Goal: Task Accomplishment & Management: Manage account settings

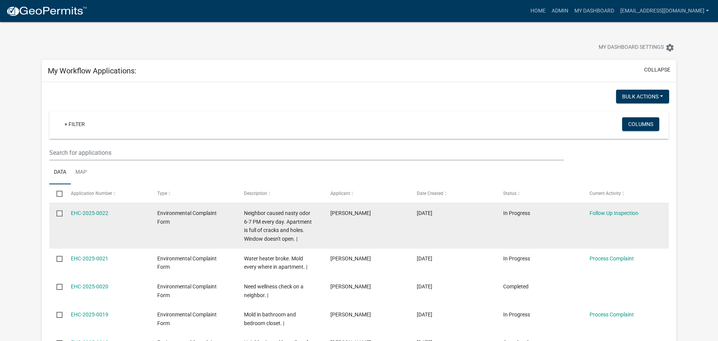
scroll to position [38, 0]
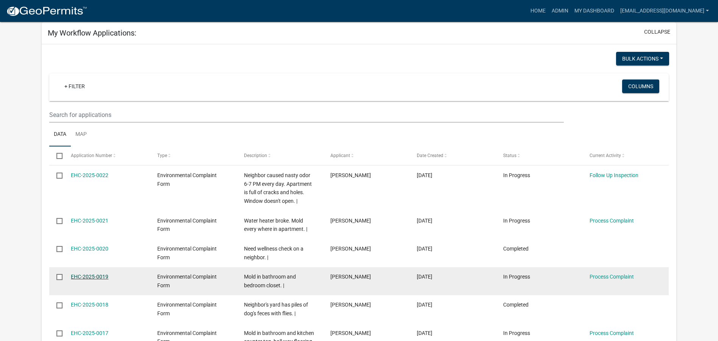
click at [100, 276] on link "EHC-2025-0019" at bounding box center [90, 277] width 38 height 6
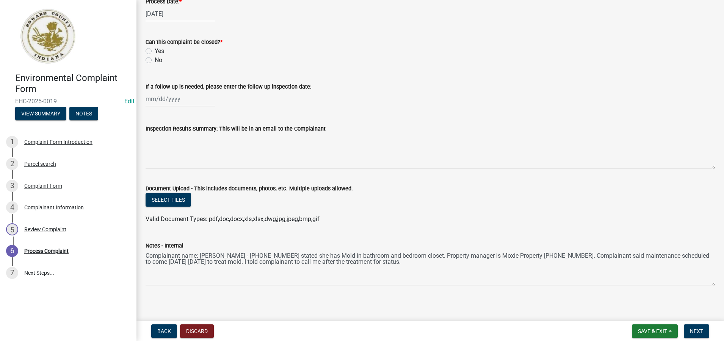
scroll to position [368, 0]
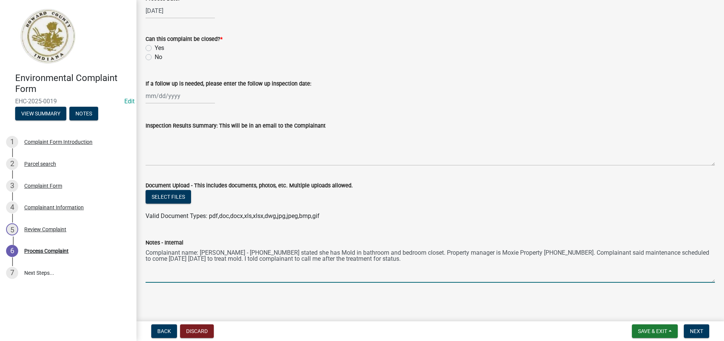
click at [398, 261] on textarea "Complainant name: [PERSON_NAME] - [PHONE_NUMBER] stated she has Mold in bathroo…" at bounding box center [430, 265] width 569 height 36
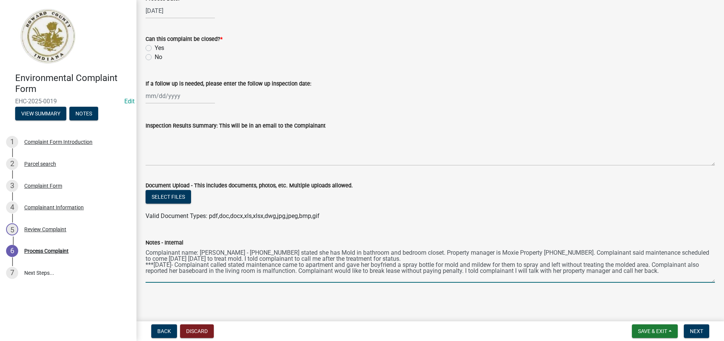
click at [145, 252] on div "Notes - Internal Complainant name: [PERSON_NAME] - [PHONE_NUMBER] stated she ha…" at bounding box center [430, 255] width 581 height 55
click at [146, 250] on textarea "Complainant name: [PERSON_NAME] - [PHONE_NUMBER] stated she has Mold in bathroo…" at bounding box center [430, 265] width 569 height 36
type textarea "***[DATE]- Complainant name: [PERSON_NAME] - [PHONE_NUMBER] stated she has Mold…"
click at [653, 329] on span "Save & Exit" at bounding box center [652, 332] width 29 height 6
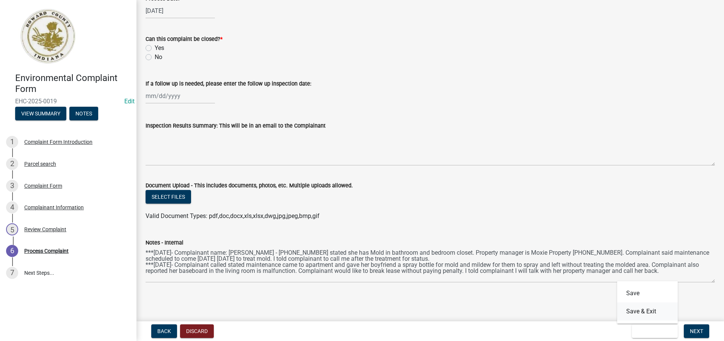
click at [645, 312] on button "Save & Exit" at bounding box center [647, 312] width 61 height 18
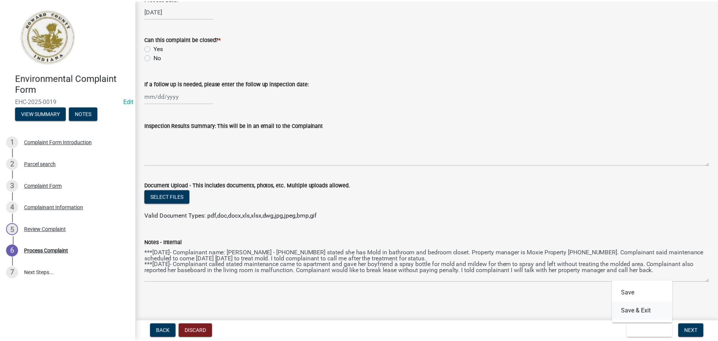
scroll to position [0, 0]
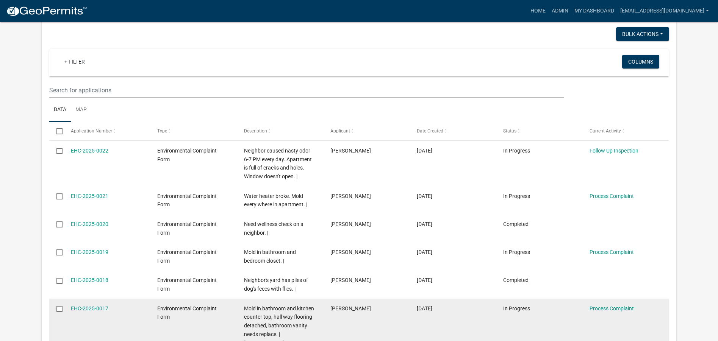
scroll to position [100, 0]
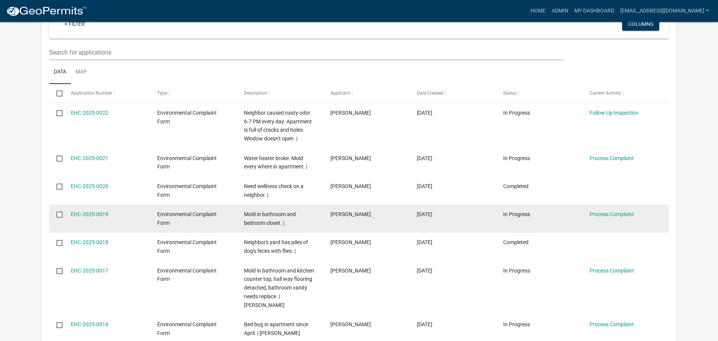
click at [290, 219] on div "Mold in bathroom and bedroom closet. |" at bounding box center [280, 218] width 72 height 17
click at [86, 213] on link "EHC-2025-0019" at bounding box center [90, 214] width 38 height 6
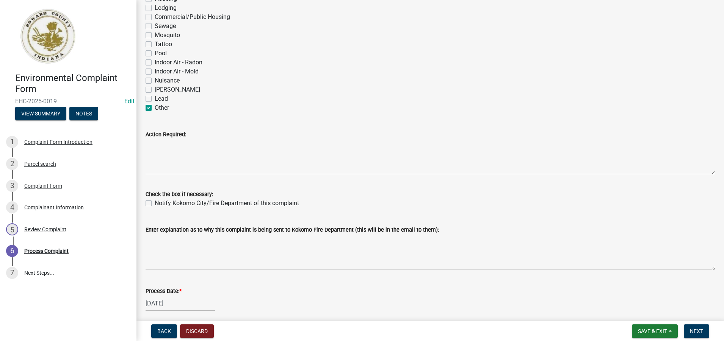
scroll to position [38, 0]
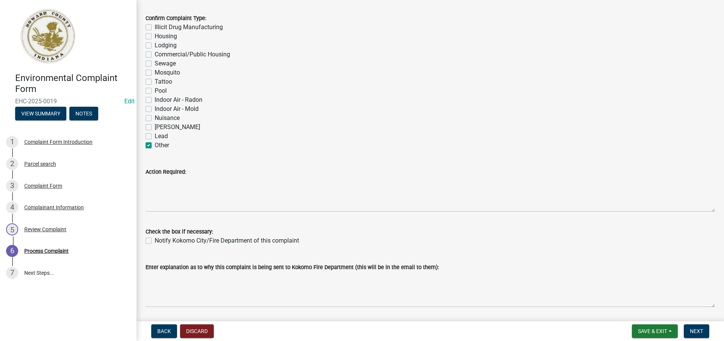
click at [155, 145] on label "Other" at bounding box center [162, 145] width 14 height 9
click at [155, 145] on input "Other" at bounding box center [157, 143] width 5 height 5
checkbox input "false"
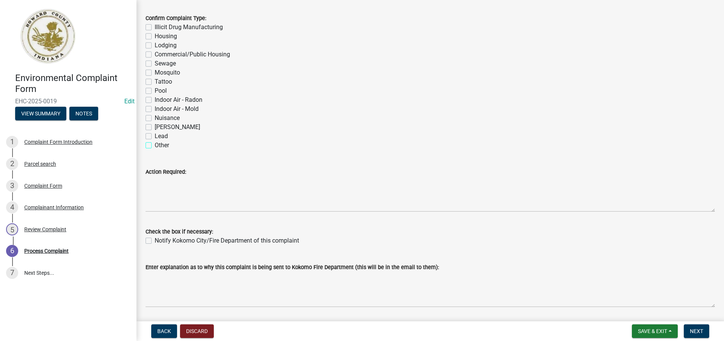
checkbox input "false"
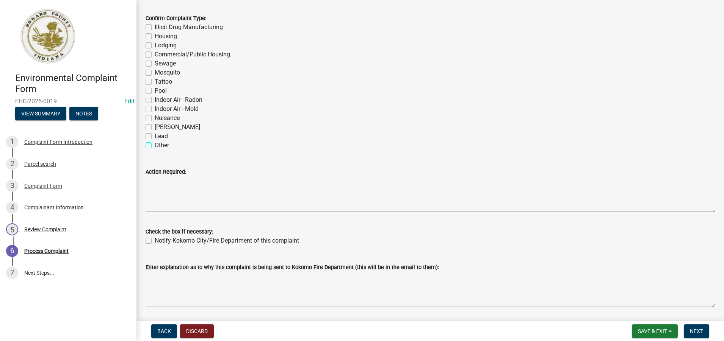
checkbox input "false"
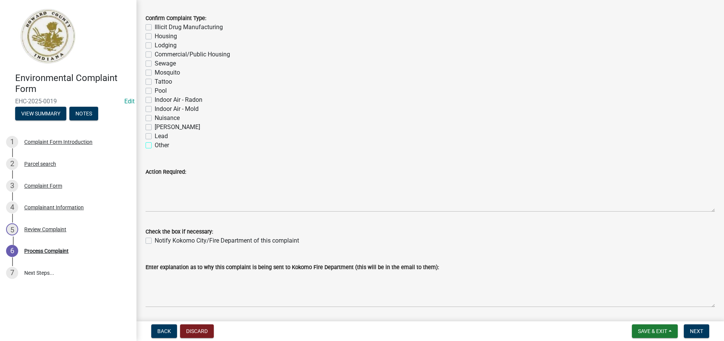
checkbox input "false"
click at [155, 37] on label "Housing" at bounding box center [166, 36] width 22 height 9
click at [155, 37] on input "Housing" at bounding box center [157, 34] width 5 height 5
checkbox input "true"
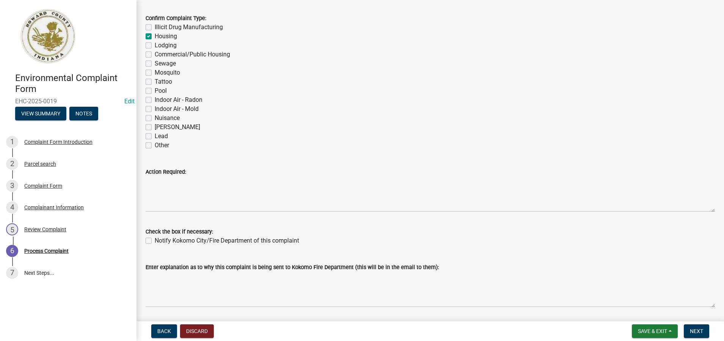
checkbox input "false"
checkbox input "true"
checkbox input "false"
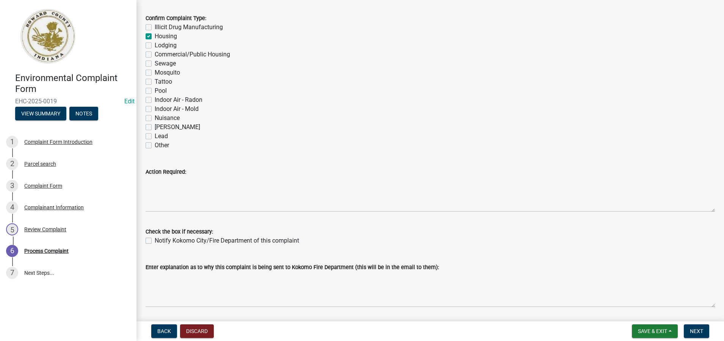
checkbox input "false"
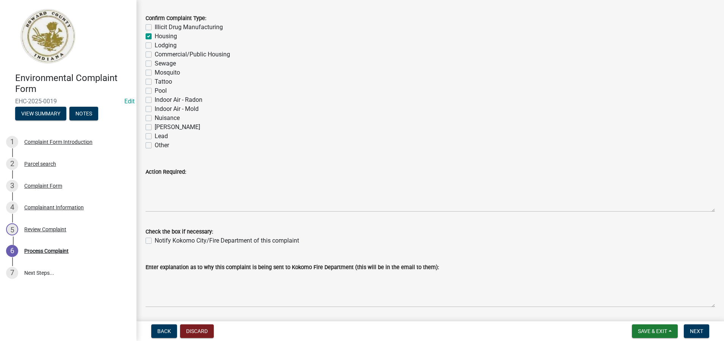
checkbox input "false"
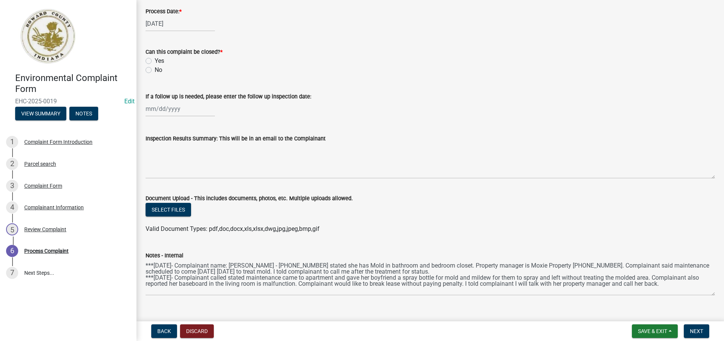
scroll to position [368, 0]
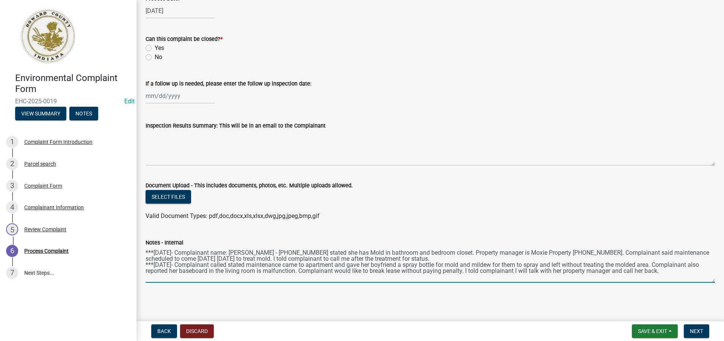
click at [669, 273] on textarea "***[DATE]- Complainant name: [PERSON_NAME] - [PHONE_NUMBER] stated she has Mold…" at bounding box center [430, 265] width 569 height 36
type textarea "***[DATE]- Complainant name: [PERSON_NAME] - [PHONE_NUMBER] stated she has Mold…"
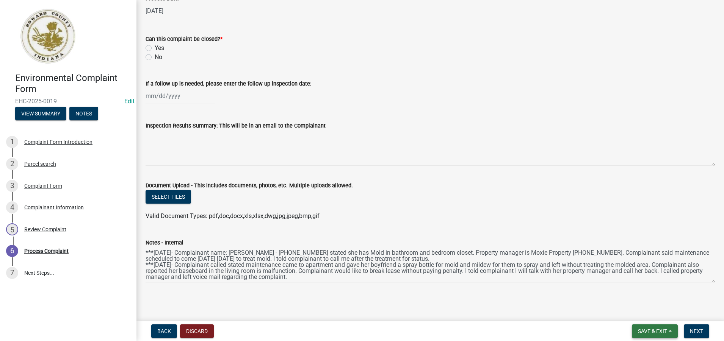
click at [656, 332] on span "Save & Exit" at bounding box center [652, 332] width 29 height 6
click at [641, 312] on button "Save & Exit" at bounding box center [647, 312] width 61 height 18
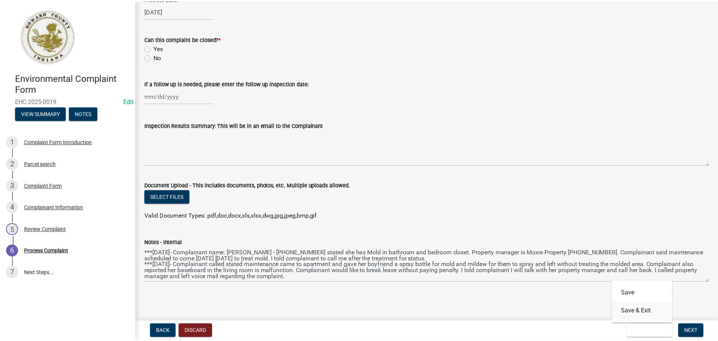
scroll to position [0, 0]
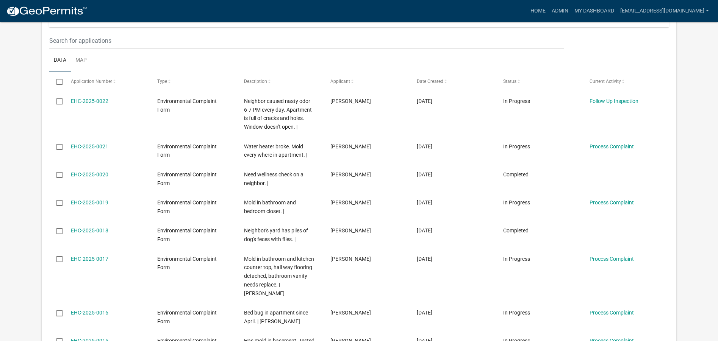
scroll to position [114, 0]
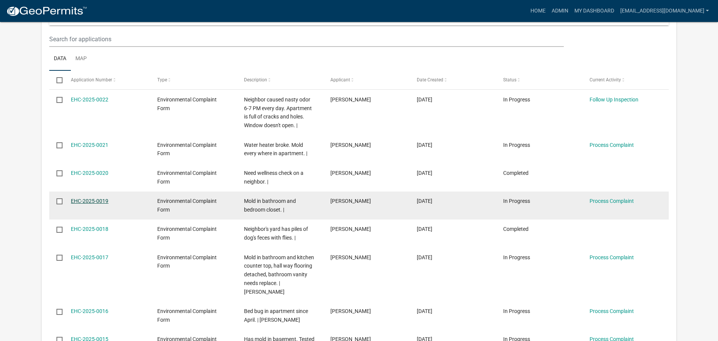
click at [102, 200] on link "EHC-2025-0019" at bounding box center [90, 201] width 38 height 6
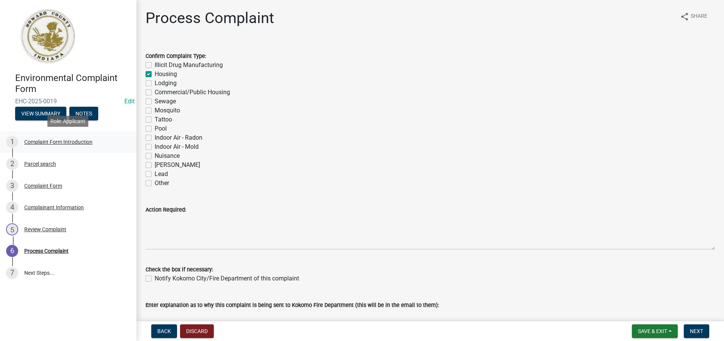
click at [62, 143] on div "Complaint Form Introduction" at bounding box center [58, 141] width 68 height 5
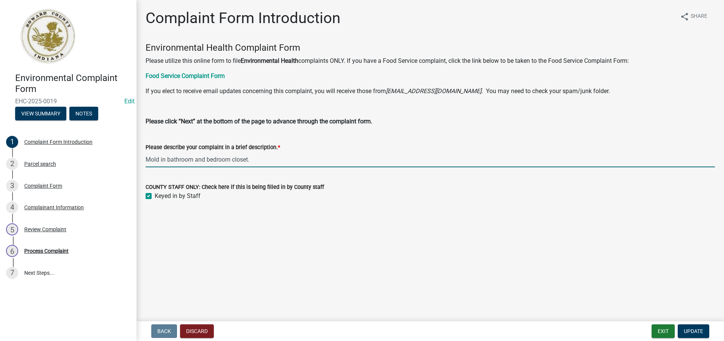
click at [252, 160] on input "Mold in bathroom and bedroom closet." at bounding box center [430, 160] width 569 height 16
type input "Mold in bathroom and bedroom closet. Baseboard (heating) malfunction in living …"
click at [690, 333] on span "Update" at bounding box center [693, 332] width 19 height 6
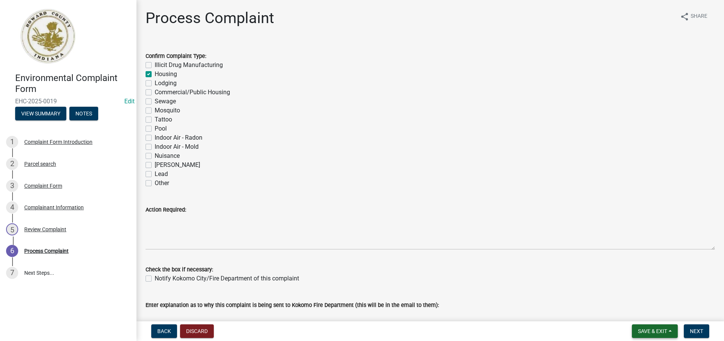
click at [642, 334] on span "Save & Exit" at bounding box center [652, 332] width 29 height 6
click at [634, 313] on button "Save & Exit" at bounding box center [647, 312] width 61 height 18
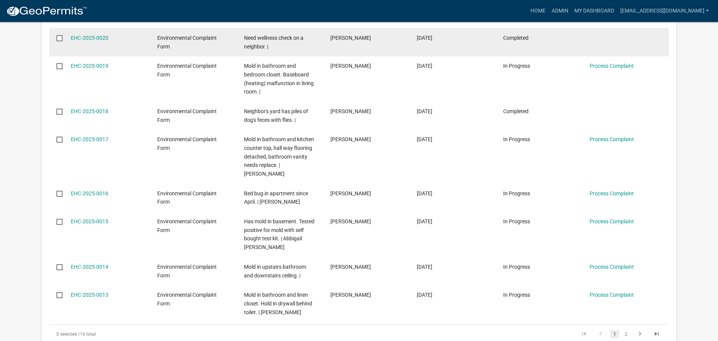
scroll to position [252, 0]
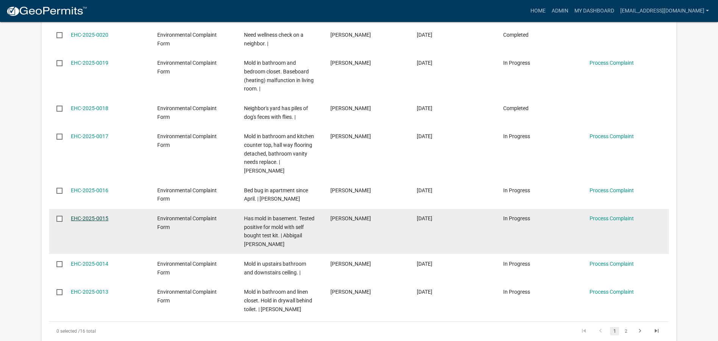
click at [81, 219] on link "EHC-2025-0015" at bounding box center [90, 219] width 38 height 6
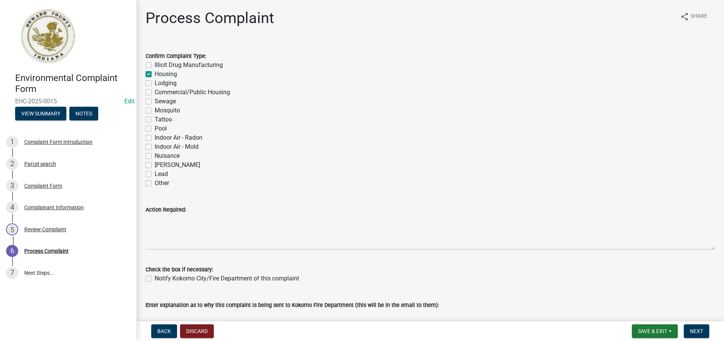
click at [155, 149] on label "Indoor Air - Mold" at bounding box center [177, 147] width 44 height 9
click at [155, 147] on input "Indoor Air - Mold" at bounding box center [157, 145] width 5 height 5
checkbox input "true"
checkbox input "false"
checkbox input "true"
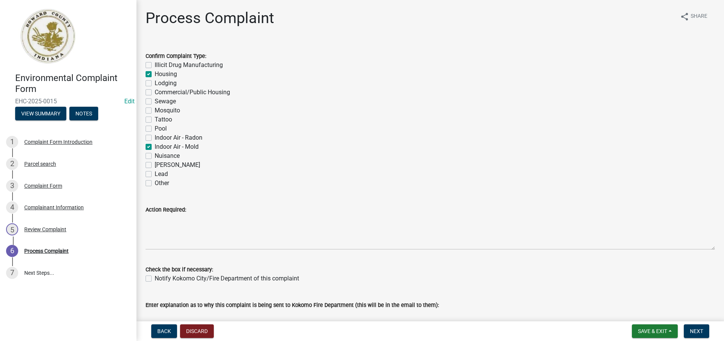
checkbox input "false"
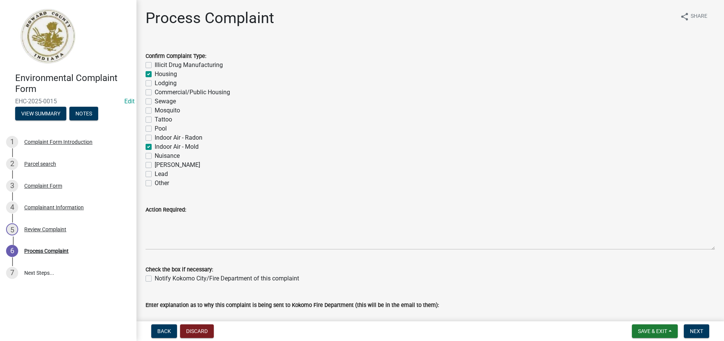
checkbox input "false"
checkbox input "true"
checkbox input "false"
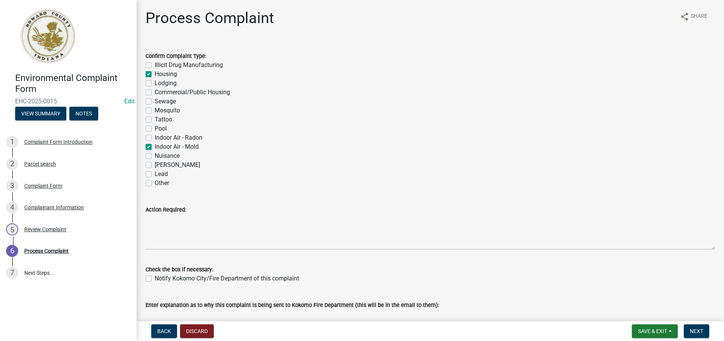
checkbox input "false"
click at [155, 74] on label "Housing" at bounding box center [166, 74] width 22 height 9
click at [155, 74] on input "Housing" at bounding box center [157, 72] width 5 height 5
checkbox input "false"
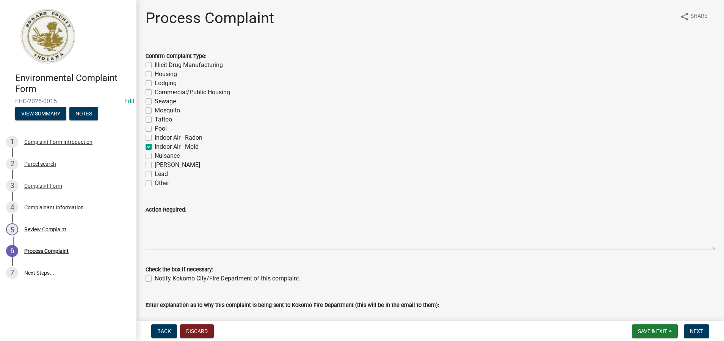
checkbox input "false"
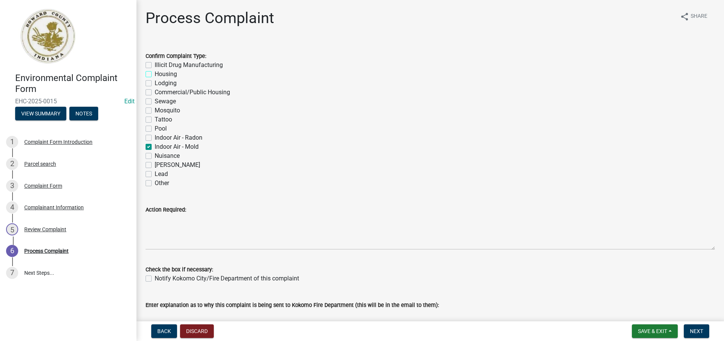
checkbox input "false"
checkbox input "true"
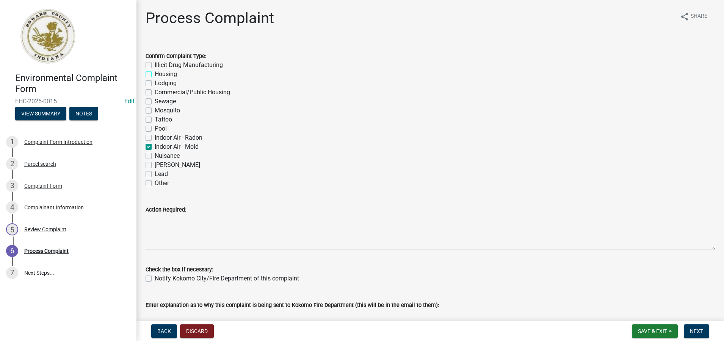
checkbox input "false"
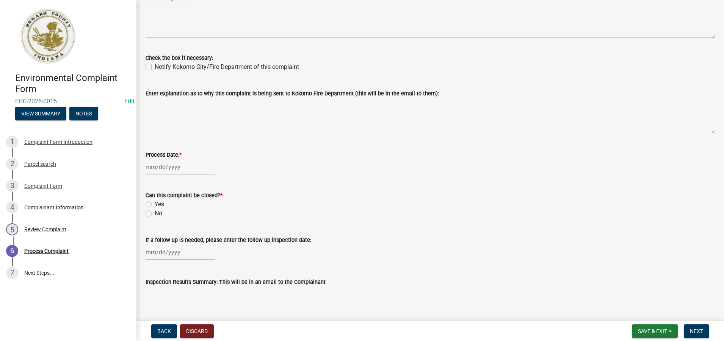
scroll to position [227, 0]
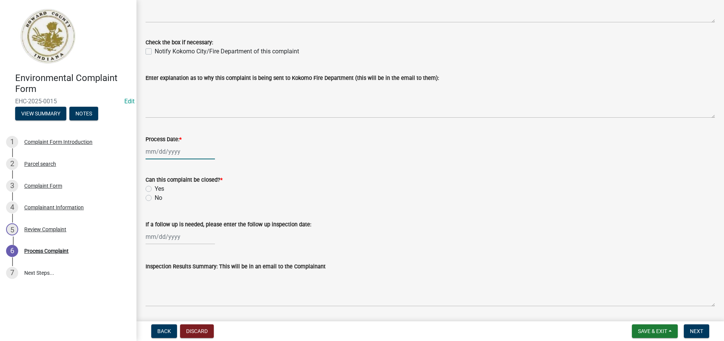
click at [163, 150] on div at bounding box center [180, 152] width 69 height 16
select select "8"
select select "2025"
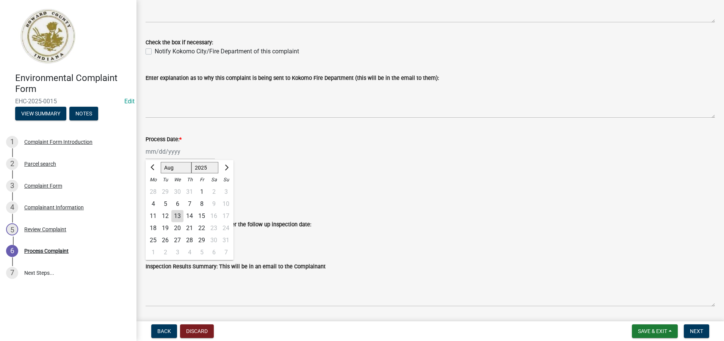
click at [177, 216] on div "13" at bounding box center [177, 216] width 12 height 12
type input "[DATE]"
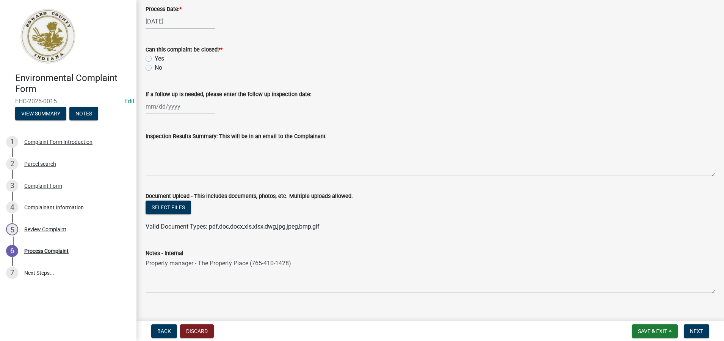
scroll to position [368, 0]
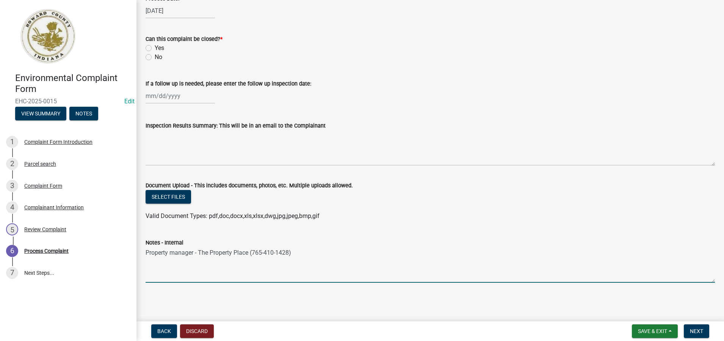
click at [299, 255] on textarea "Property manager - The Property Place (765-410-1428)" at bounding box center [430, 265] width 569 height 36
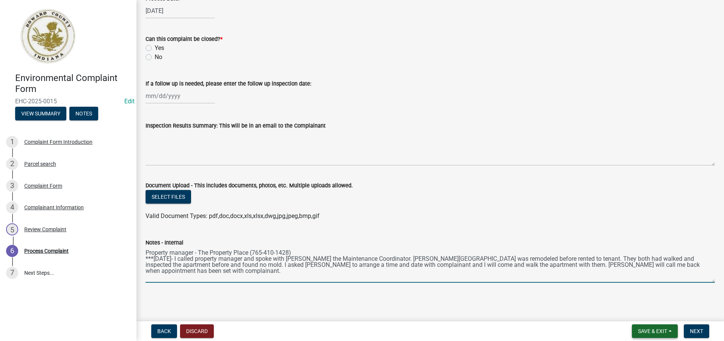
type textarea "Property manager - The Property Place (765-410-1428) ***[DATE]- I called proper…"
click at [646, 329] on span "Save & Exit" at bounding box center [652, 332] width 29 height 6
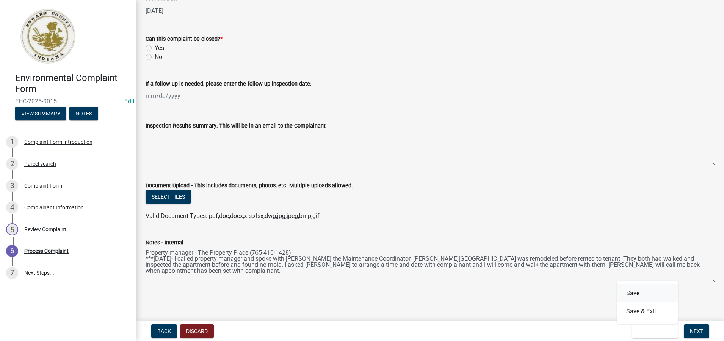
click at [636, 294] on button "Save" at bounding box center [647, 294] width 61 height 18
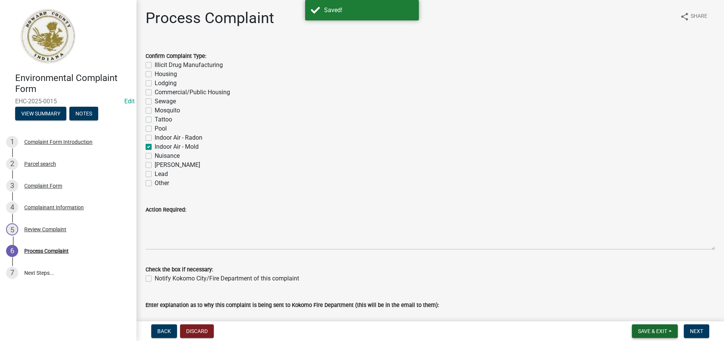
click at [652, 334] on span "Save & Exit" at bounding box center [652, 332] width 29 height 6
click at [648, 312] on button "Save & Exit" at bounding box center [647, 312] width 61 height 18
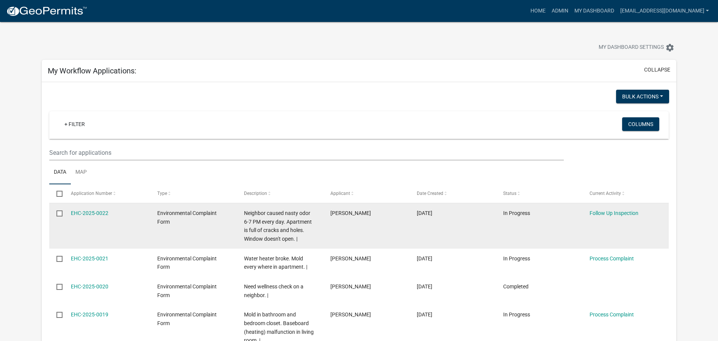
click at [280, 231] on span "Neighbor caused nasty odor 6-7 PM every day. Apartment is full of cracks and ho…" at bounding box center [278, 226] width 68 height 32
click at [97, 213] on link "EHC-2025-0022" at bounding box center [90, 213] width 38 height 6
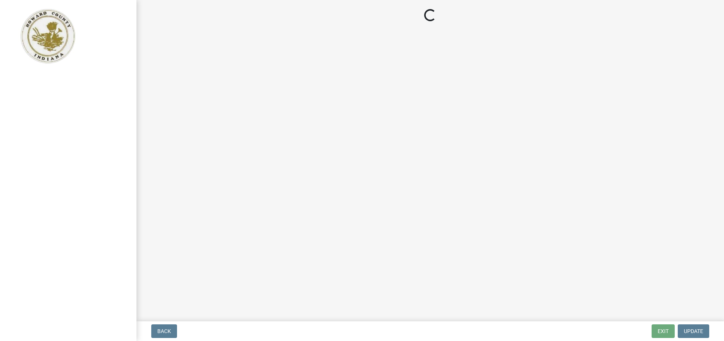
select select "27560442-e6ff-4b87-9ac8-a6e029971116"
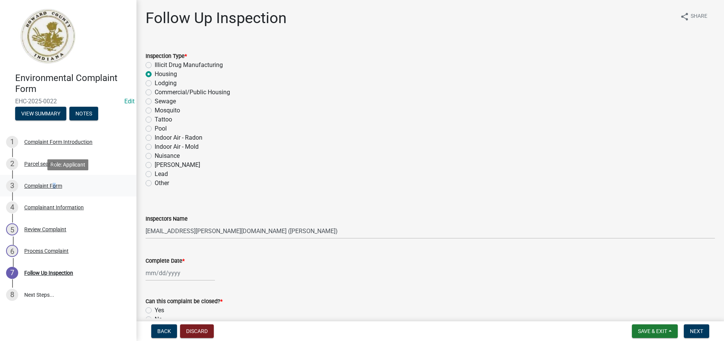
click at [52, 183] on div "Complaint Form" at bounding box center [43, 185] width 38 height 5
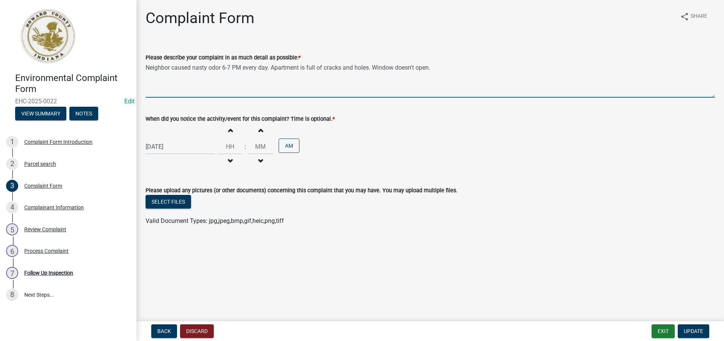
click at [147, 67] on textarea "Neighbor caused nasty odor 6-7 PM every day. Apartment is full of cracks and ho…" at bounding box center [430, 80] width 569 height 36
type textarea "My neighbor caused nasty odor 6-7 PM every day. Apartment is full of cracks and…"
click at [695, 330] on span "Update" at bounding box center [693, 332] width 19 height 6
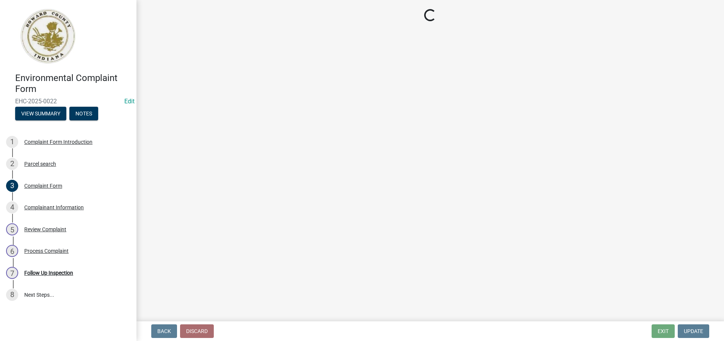
select select "27560442-e6ff-4b87-9ac8-a6e029971116"
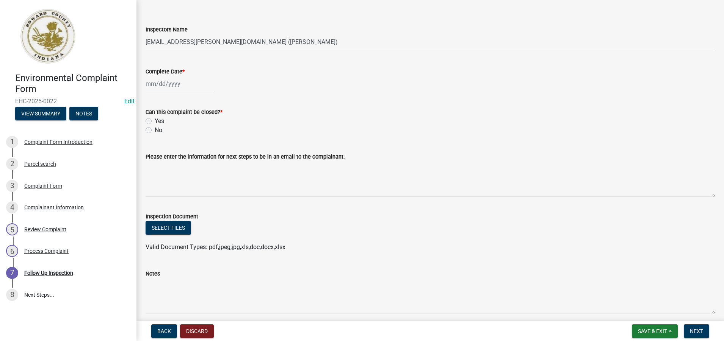
scroll to position [221, 0]
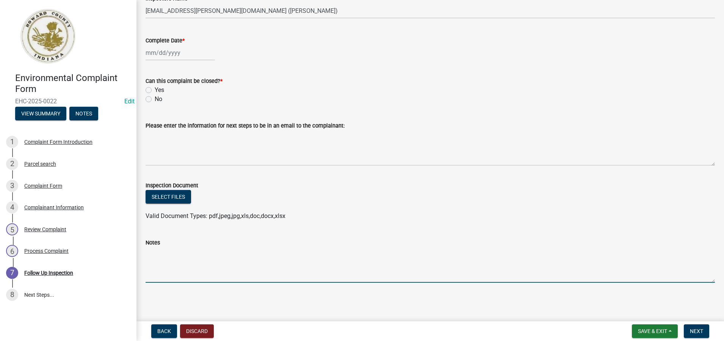
click at [161, 268] on textarea "Notes" at bounding box center [430, 265] width 569 height 36
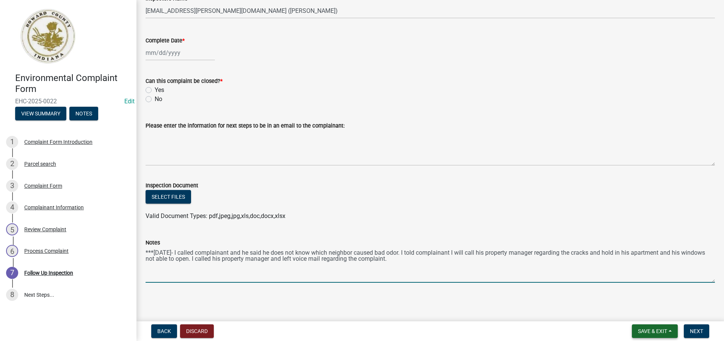
type textarea "***[DATE]- I called complainant and he said he does not know which neighbor cau…"
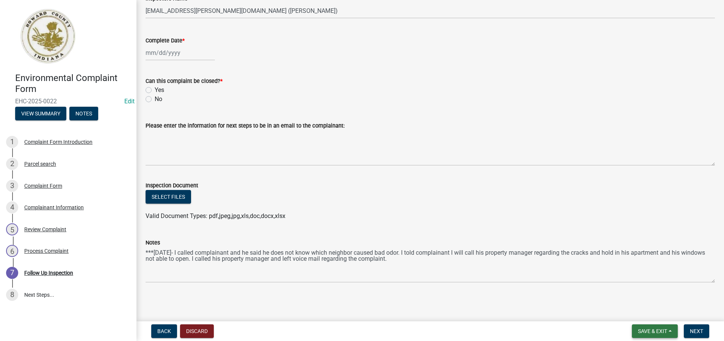
click at [651, 330] on span "Save & Exit" at bounding box center [652, 332] width 29 height 6
click at [639, 294] on button "Save" at bounding box center [647, 294] width 61 height 18
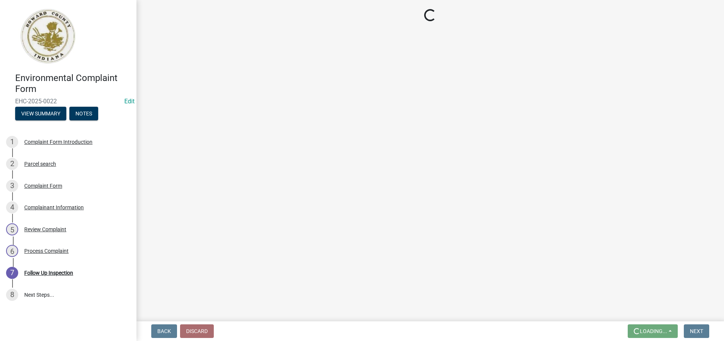
scroll to position [0, 0]
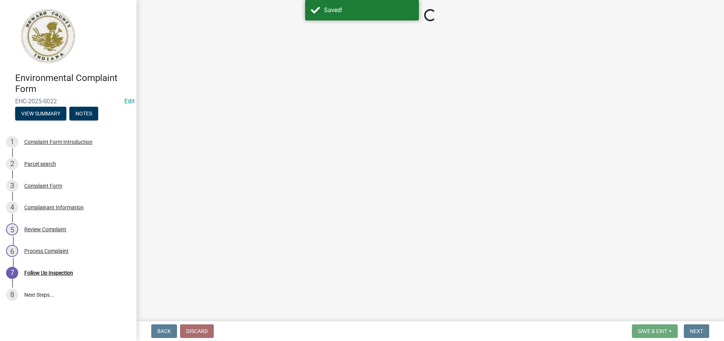
select select "27560442-e6ff-4b87-9ac8-a6e029971116"
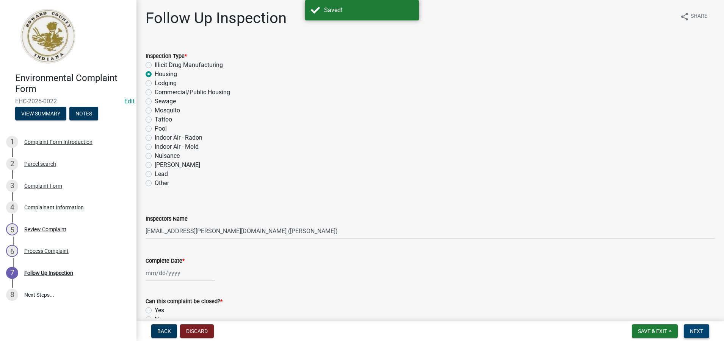
click at [695, 331] on span "Next" at bounding box center [696, 332] width 13 height 6
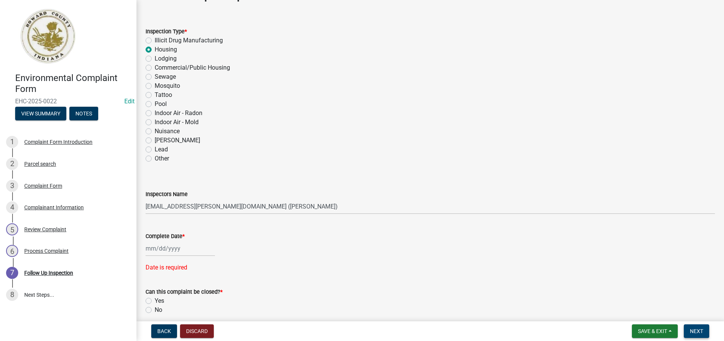
scroll to position [38, 0]
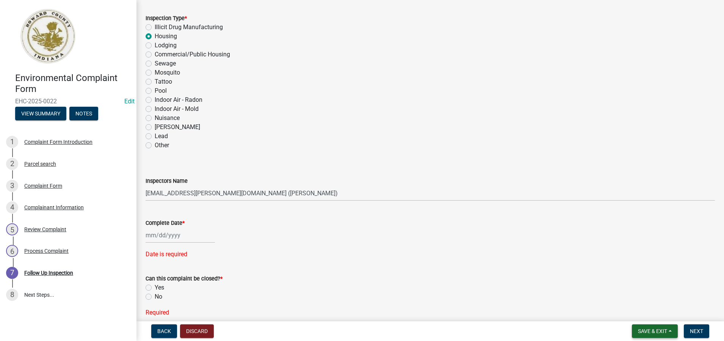
click at [644, 332] on span "Save & Exit" at bounding box center [652, 332] width 29 height 6
click at [641, 310] on button "Save & Exit" at bounding box center [647, 312] width 61 height 18
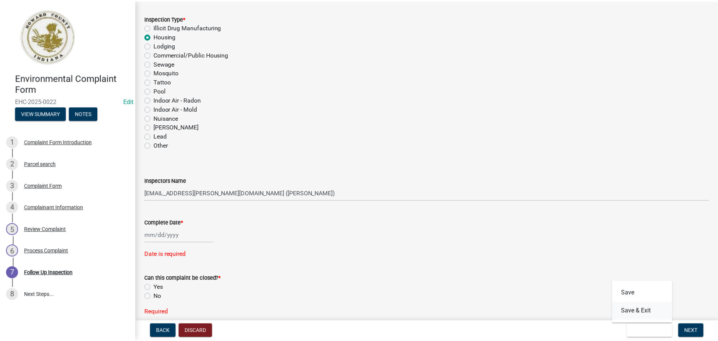
scroll to position [0, 0]
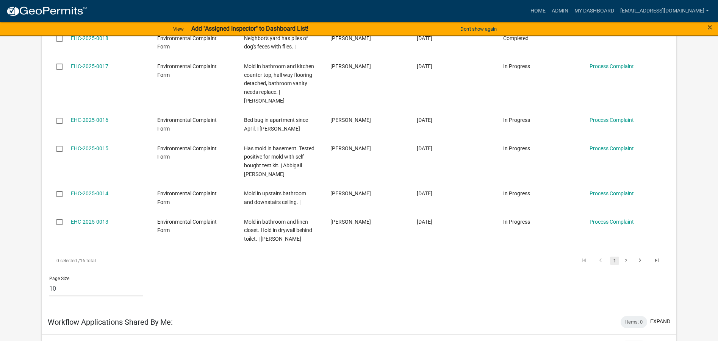
scroll to position [341, 0]
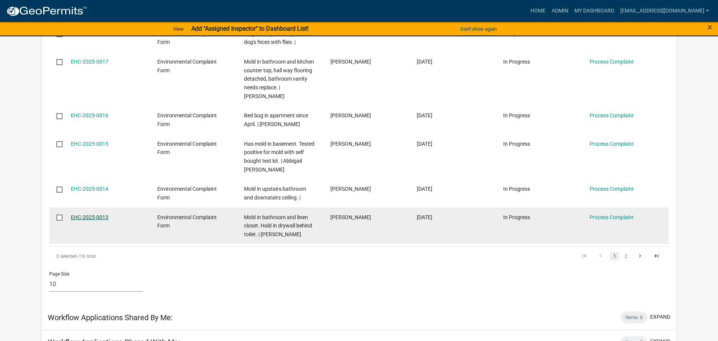
click at [77, 216] on link "EHC-2025-0013" at bounding box center [90, 218] width 38 height 6
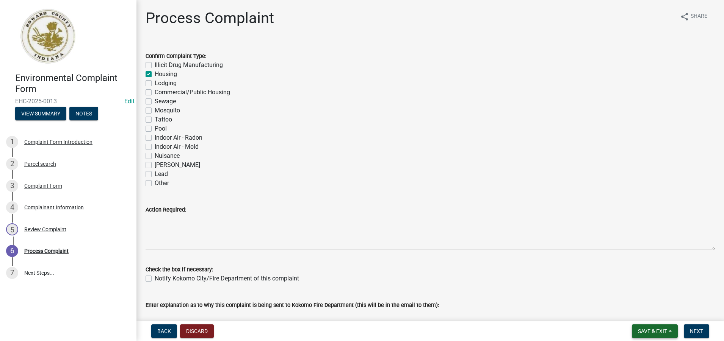
click at [655, 333] on span "Save & Exit" at bounding box center [652, 332] width 29 height 6
click at [633, 315] on button "Save & Exit" at bounding box center [647, 312] width 61 height 18
